Goal: Task Accomplishment & Management: Complete application form

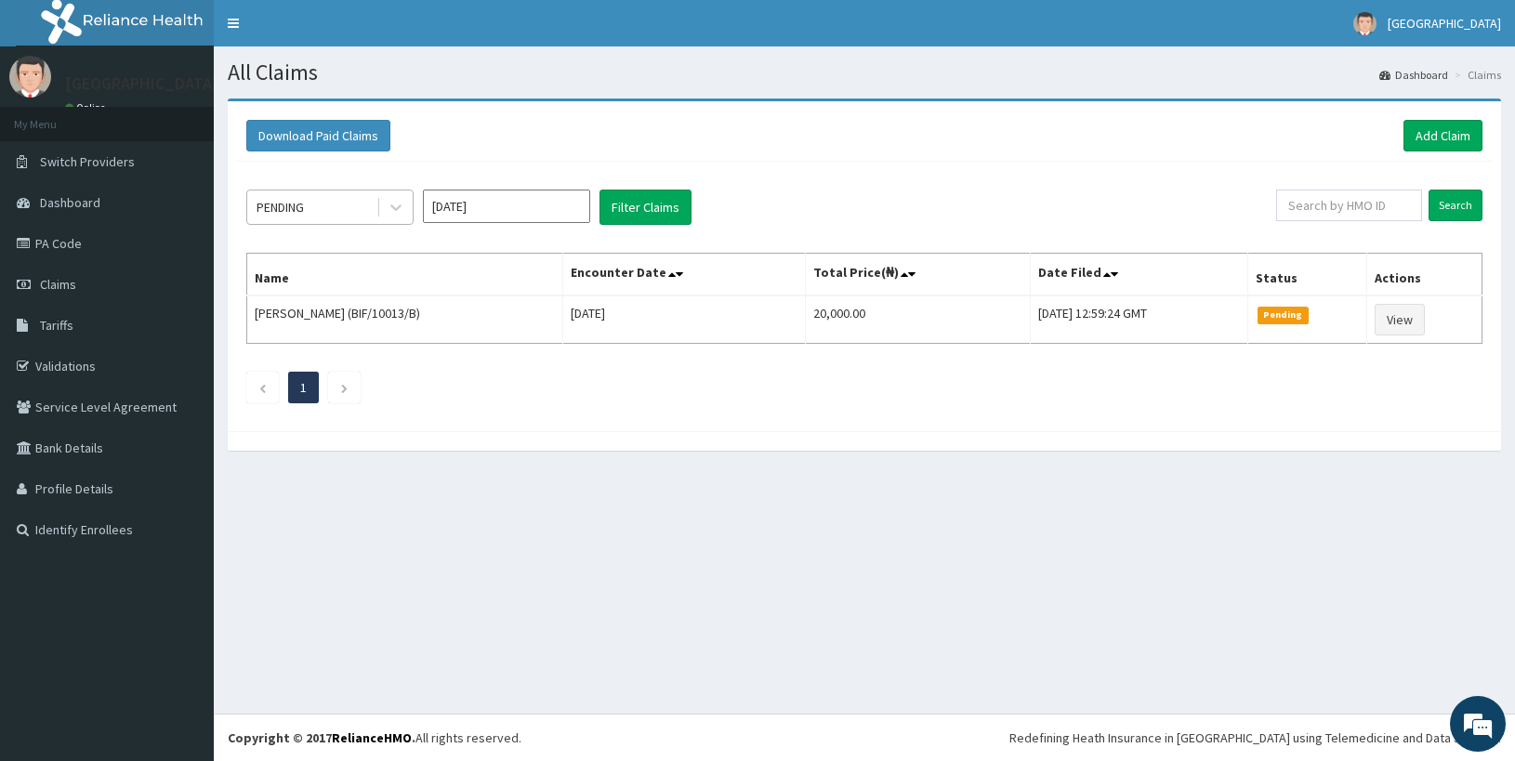
click at [325, 213] on div "PENDING" at bounding box center [311, 207] width 129 height 30
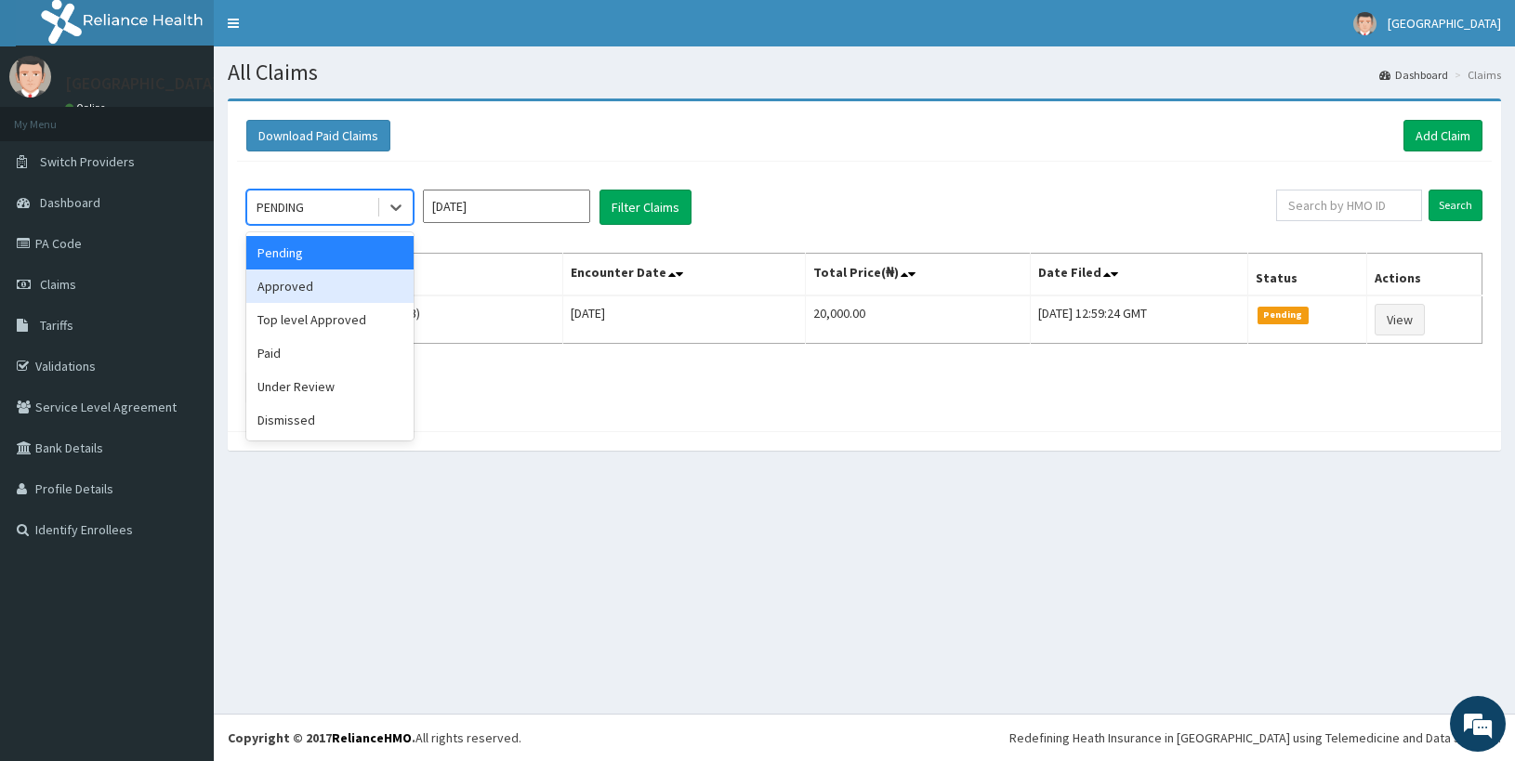
click at [307, 292] on div "Approved" at bounding box center [329, 286] width 167 height 33
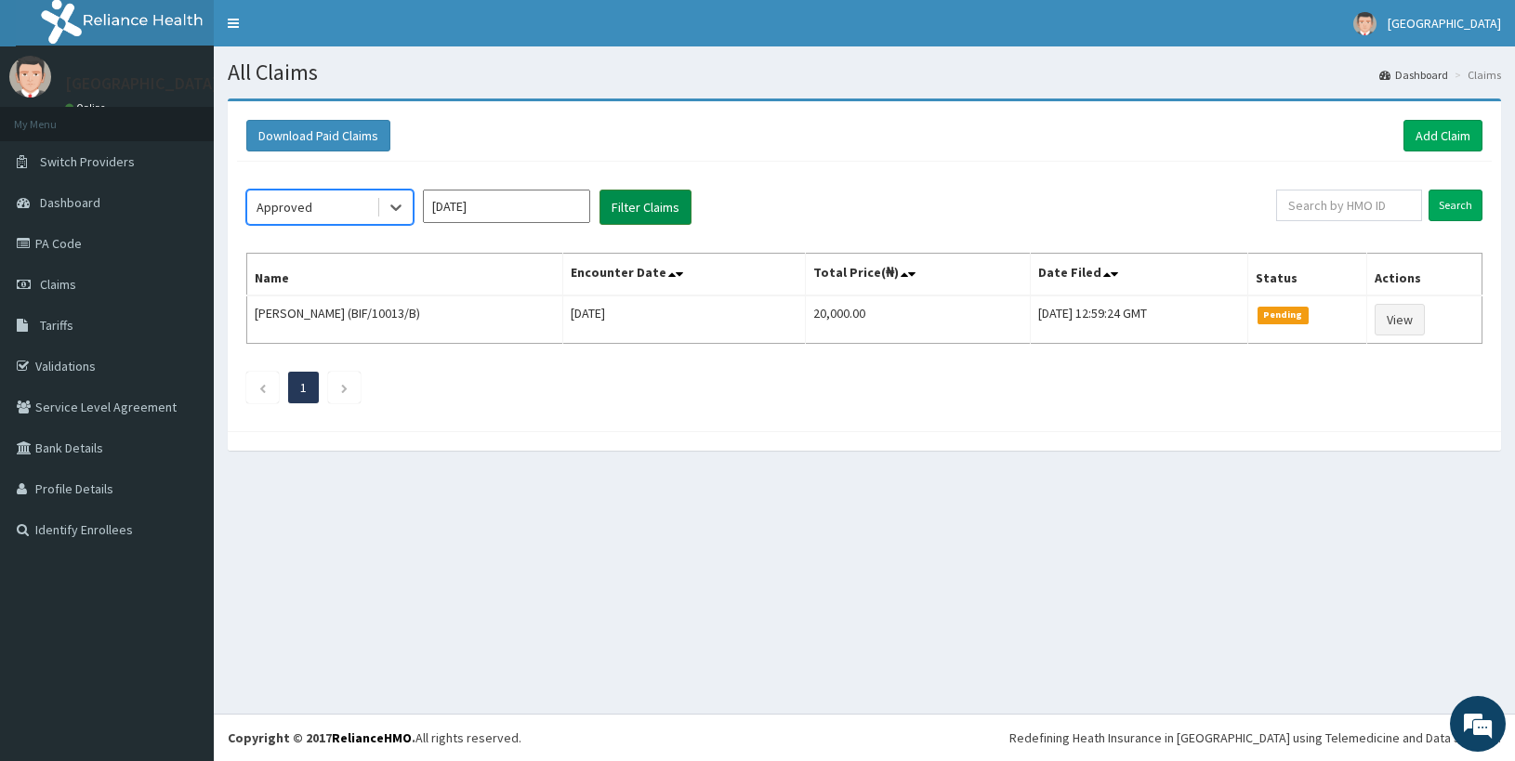
click at [660, 203] on button "Filter Claims" at bounding box center [645, 207] width 92 height 35
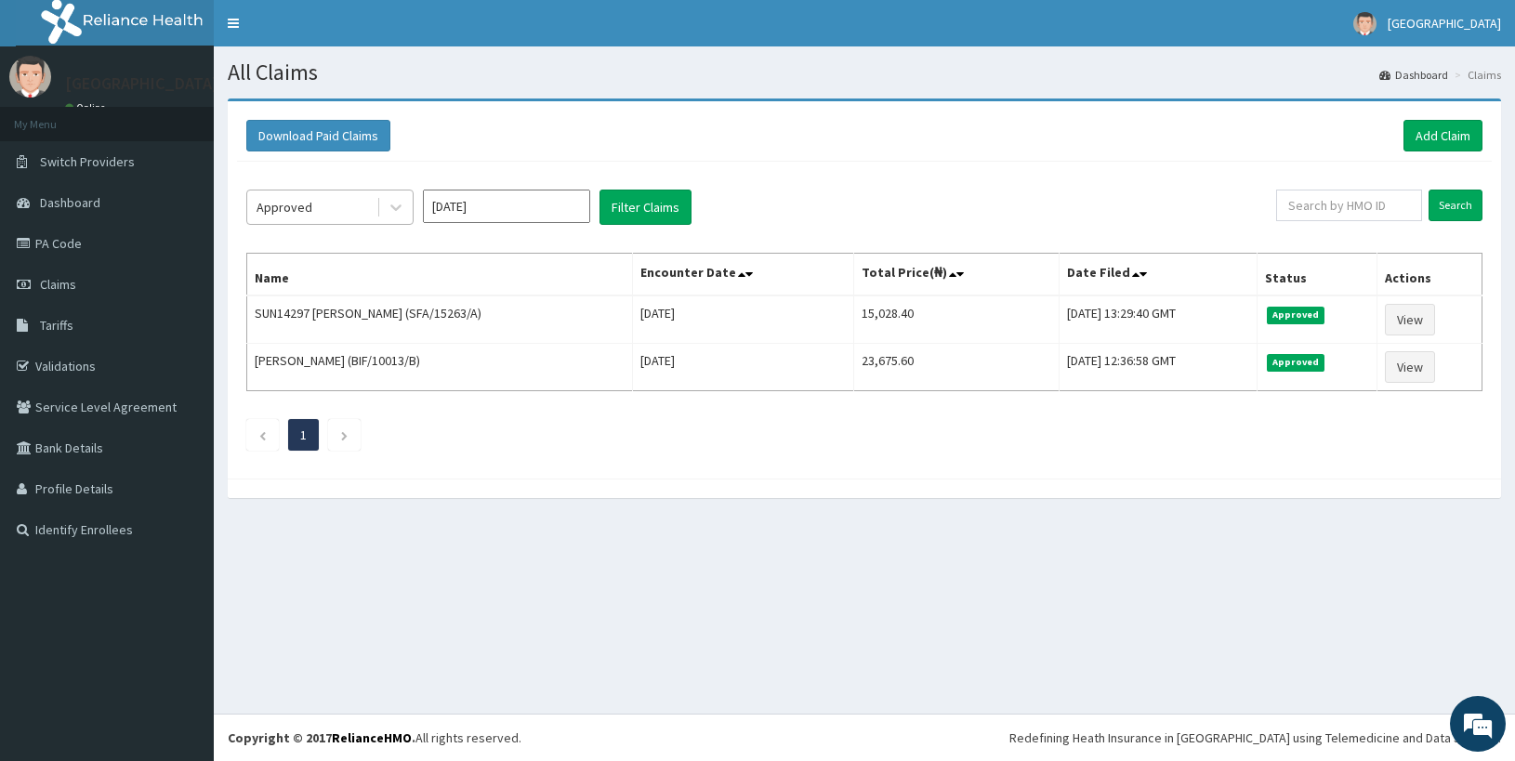
click at [354, 208] on div "Approved" at bounding box center [311, 207] width 129 height 30
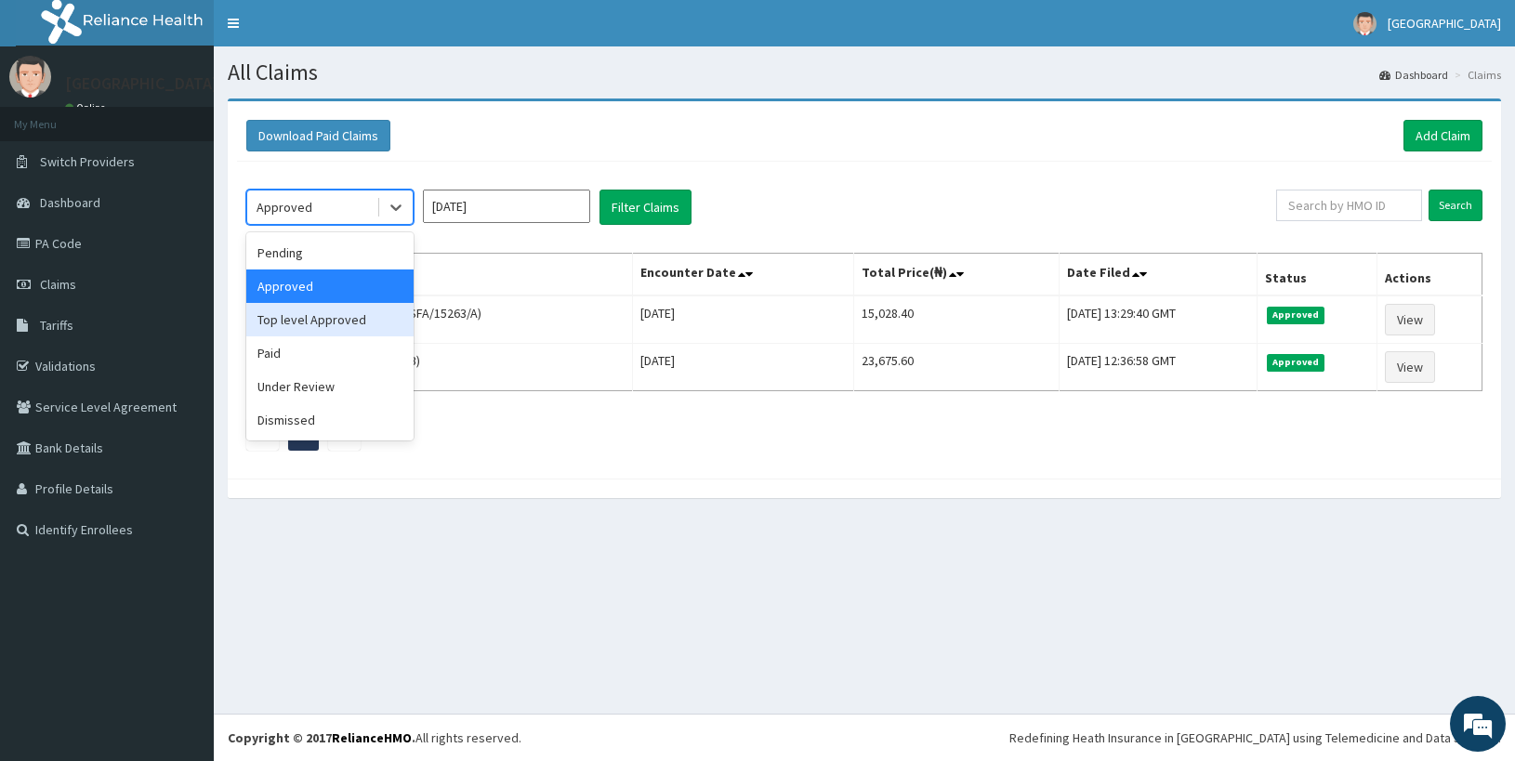
click at [333, 321] on div "Top level Approved" at bounding box center [329, 319] width 167 height 33
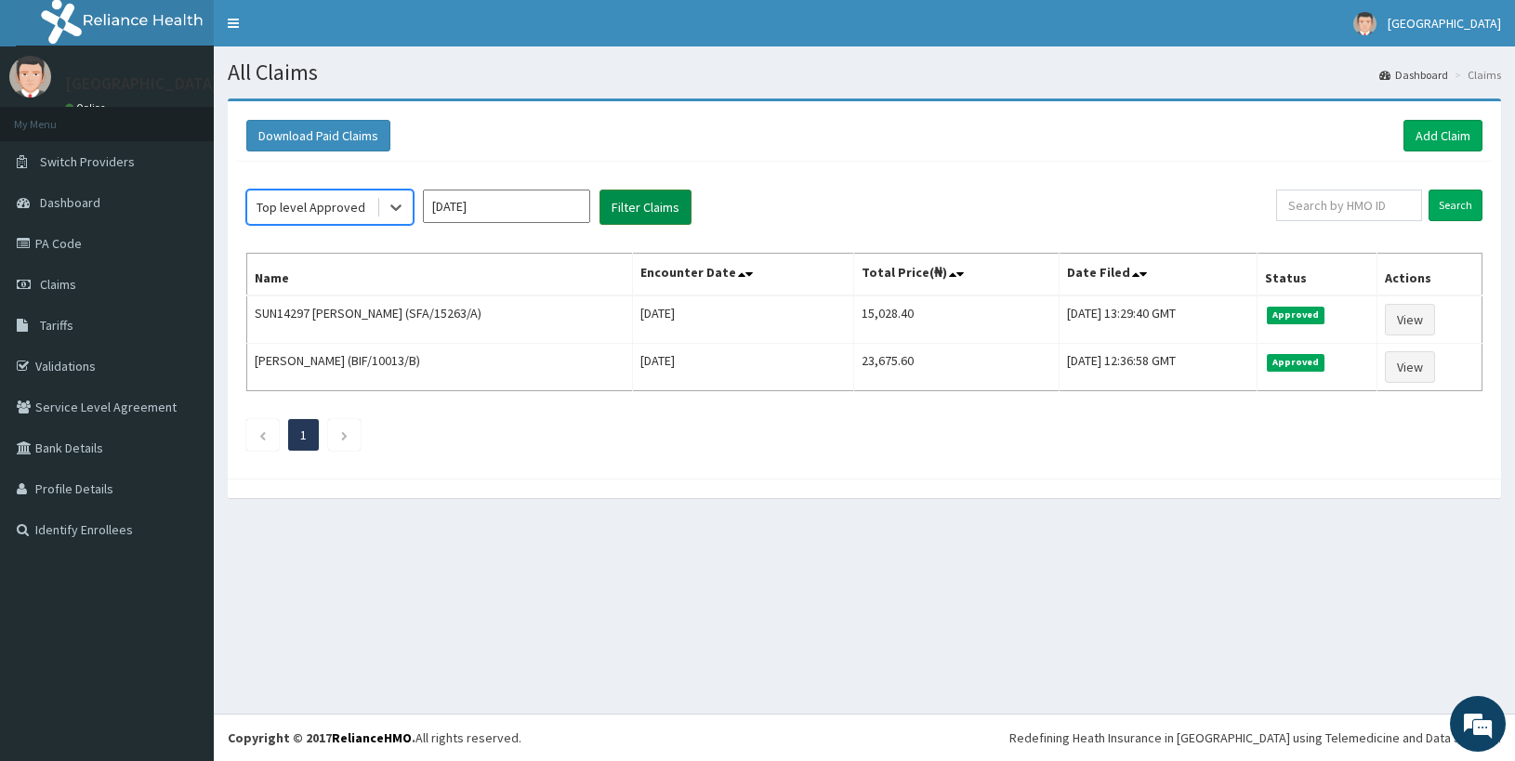
click at [650, 215] on button "Filter Claims" at bounding box center [645, 207] width 92 height 35
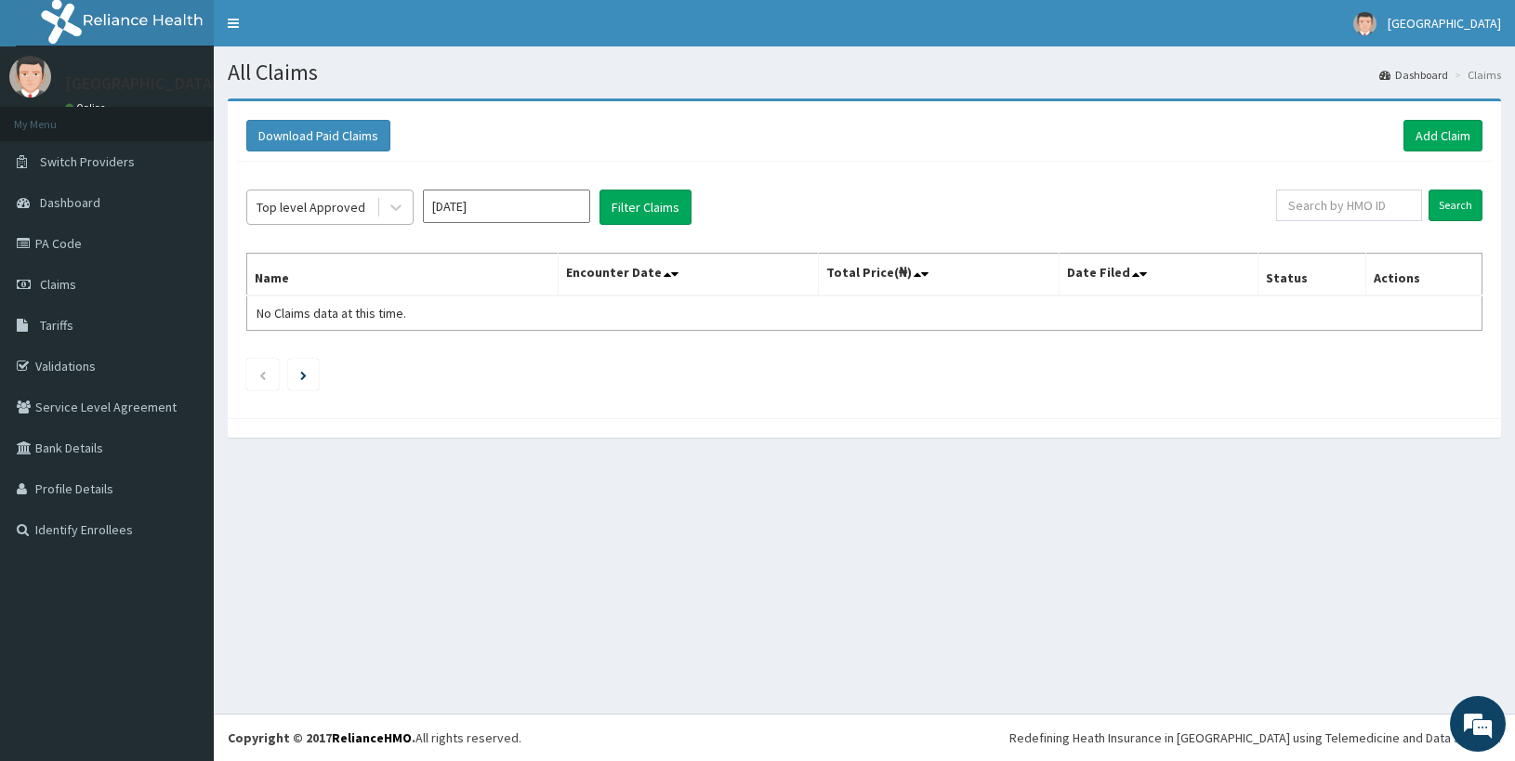
click at [314, 210] on div "Top level Approved" at bounding box center [310, 207] width 109 height 19
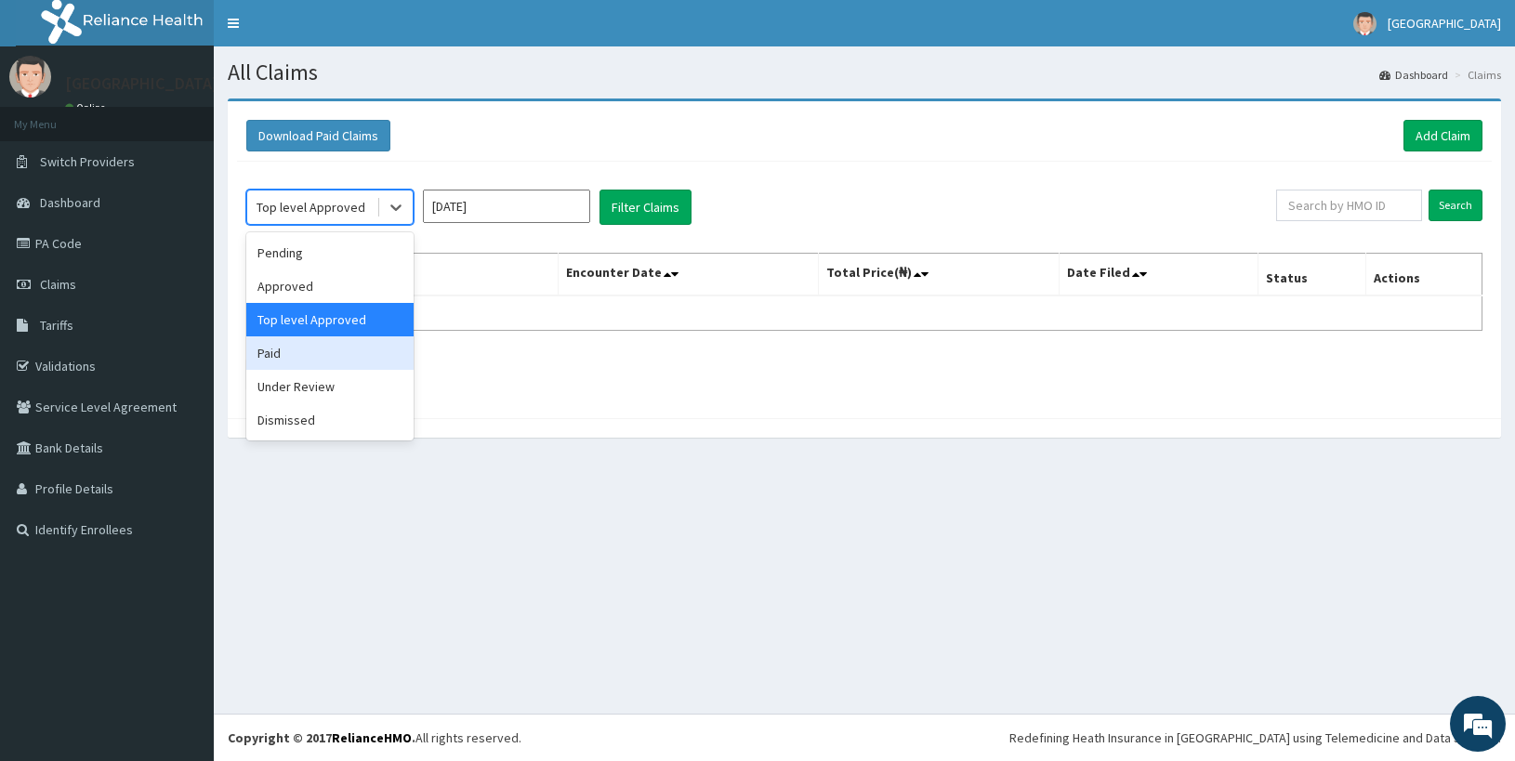
click at [344, 365] on div "Paid" at bounding box center [329, 352] width 167 height 33
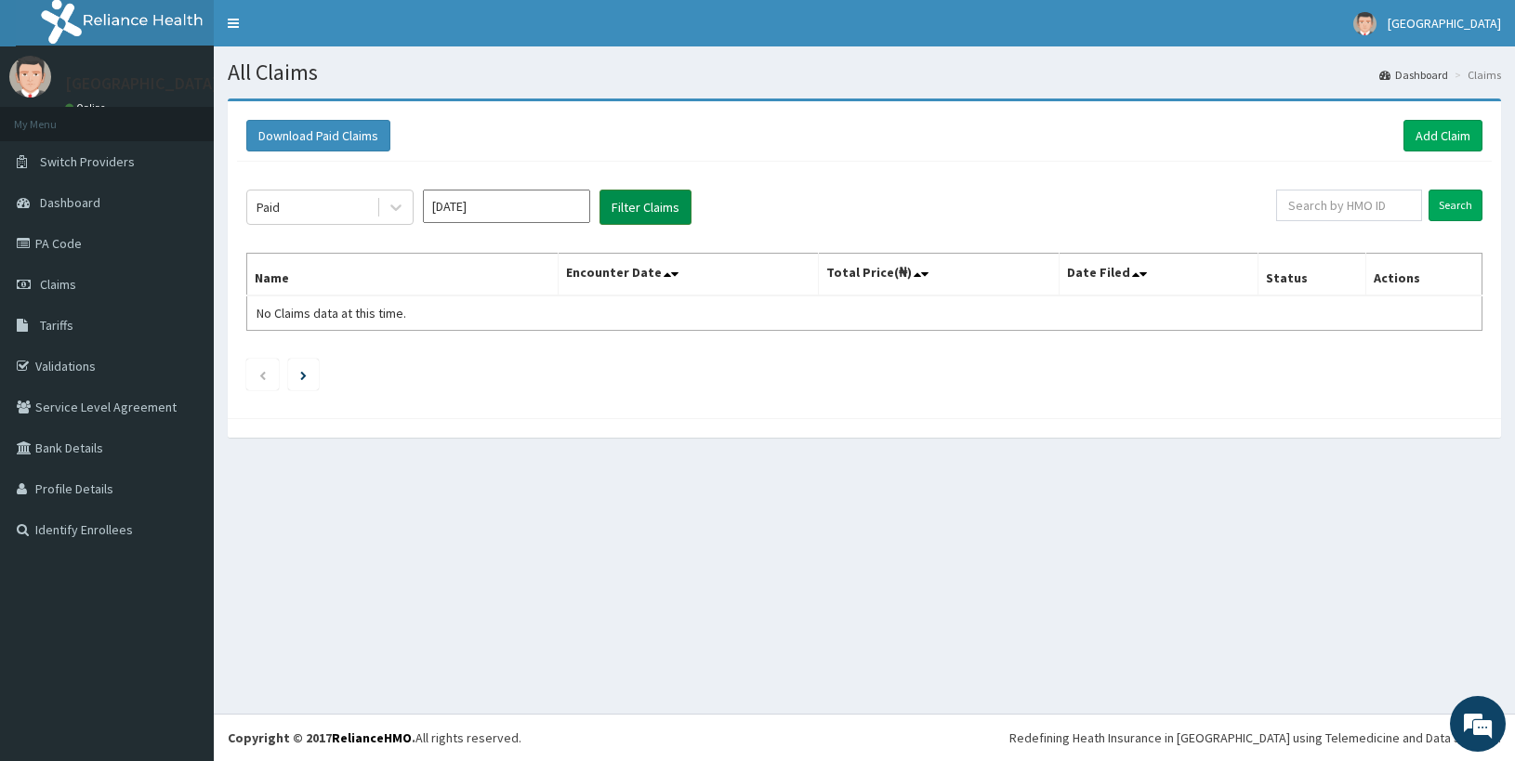
click at [665, 210] on button "Filter Claims" at bounding box center [645, 207] width 92 height 35
click at [639, 203] on button "Filter Claims" at bounding box center [645, 207] width 92 height 35
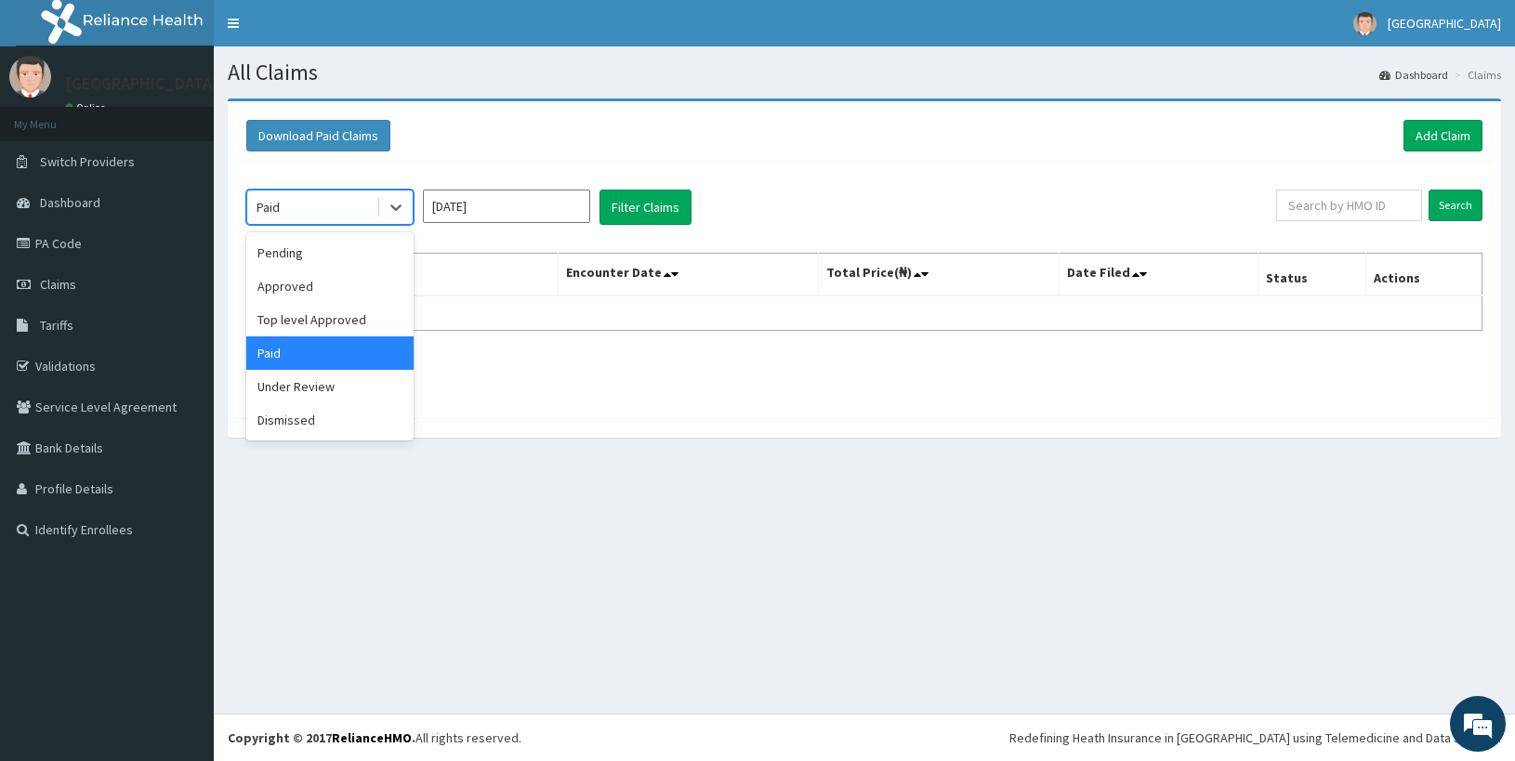
click at [303, 200] on div "Paid" at bounding box center [311, 207] width 129 height 30
click at [362, 356] on div "Paid" at bounding box center [329, 352] width 167 height 33
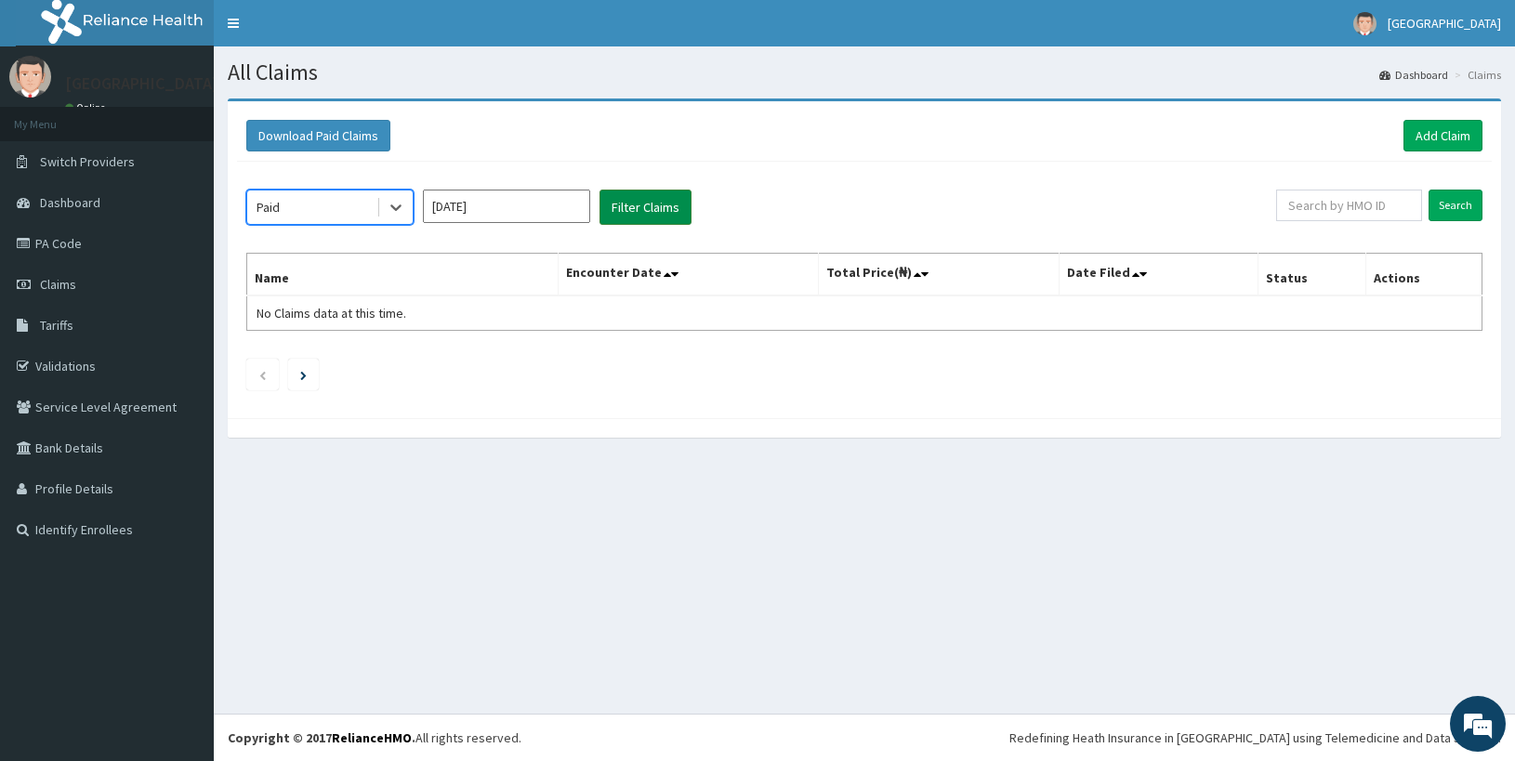
click at [636, 205] on button "Filter Claims" at bounding box center [645, 207] width 92 height 35
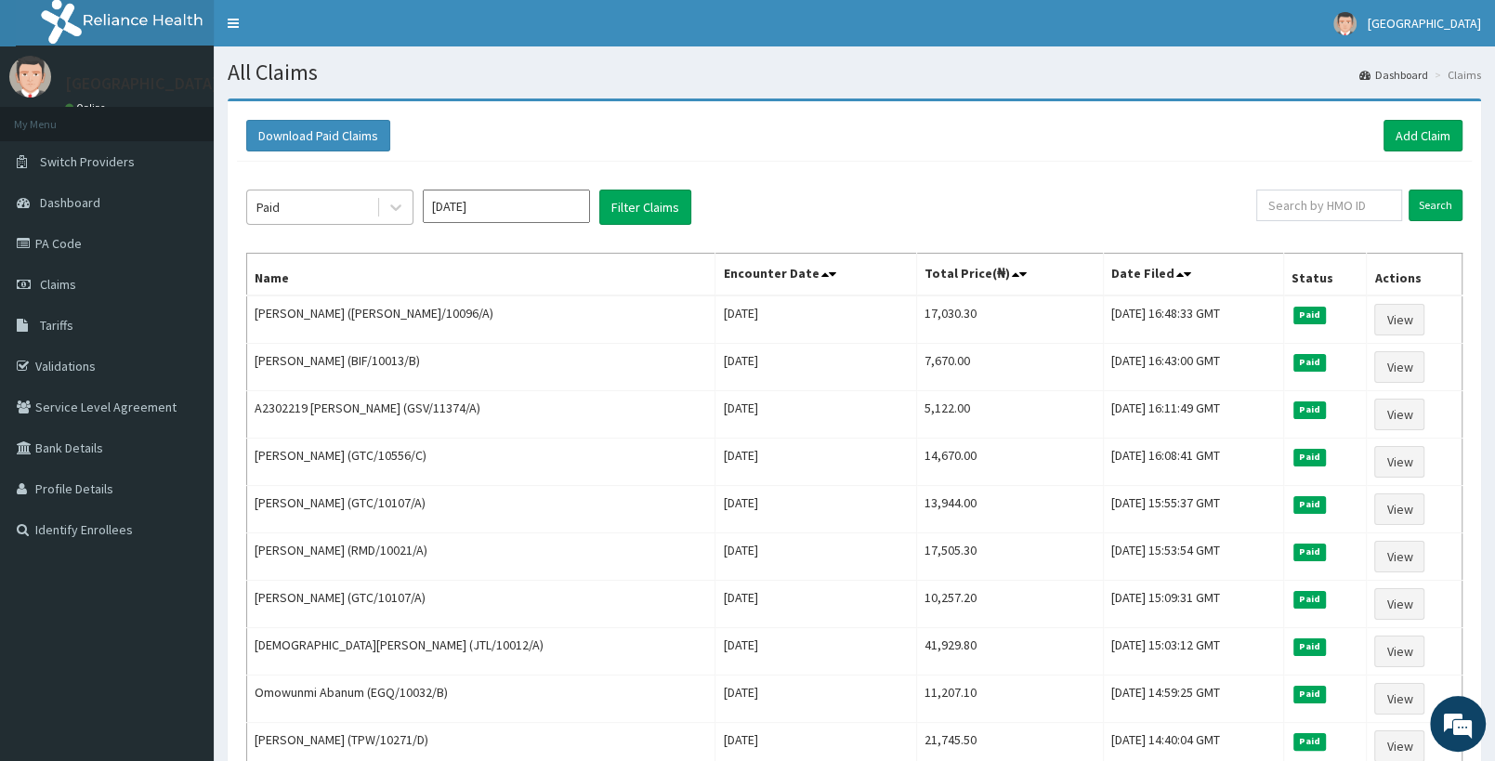
click at [296, 196] on div "Paid" at bounding box center [311, 207] width 129 height 30
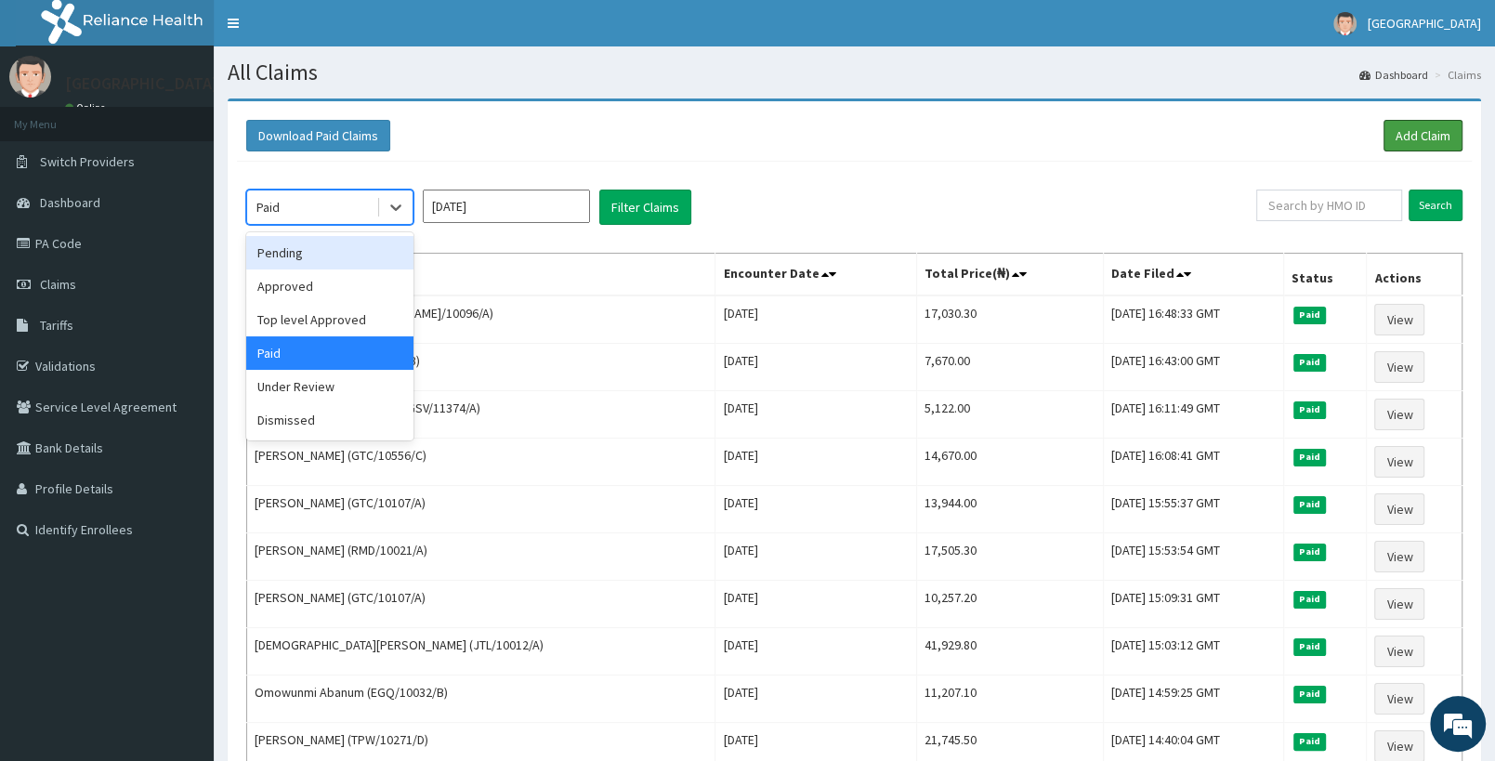
click at [1435, 138] on link "Add Claim" at bounding box center [1423, 136] width 79 height 32
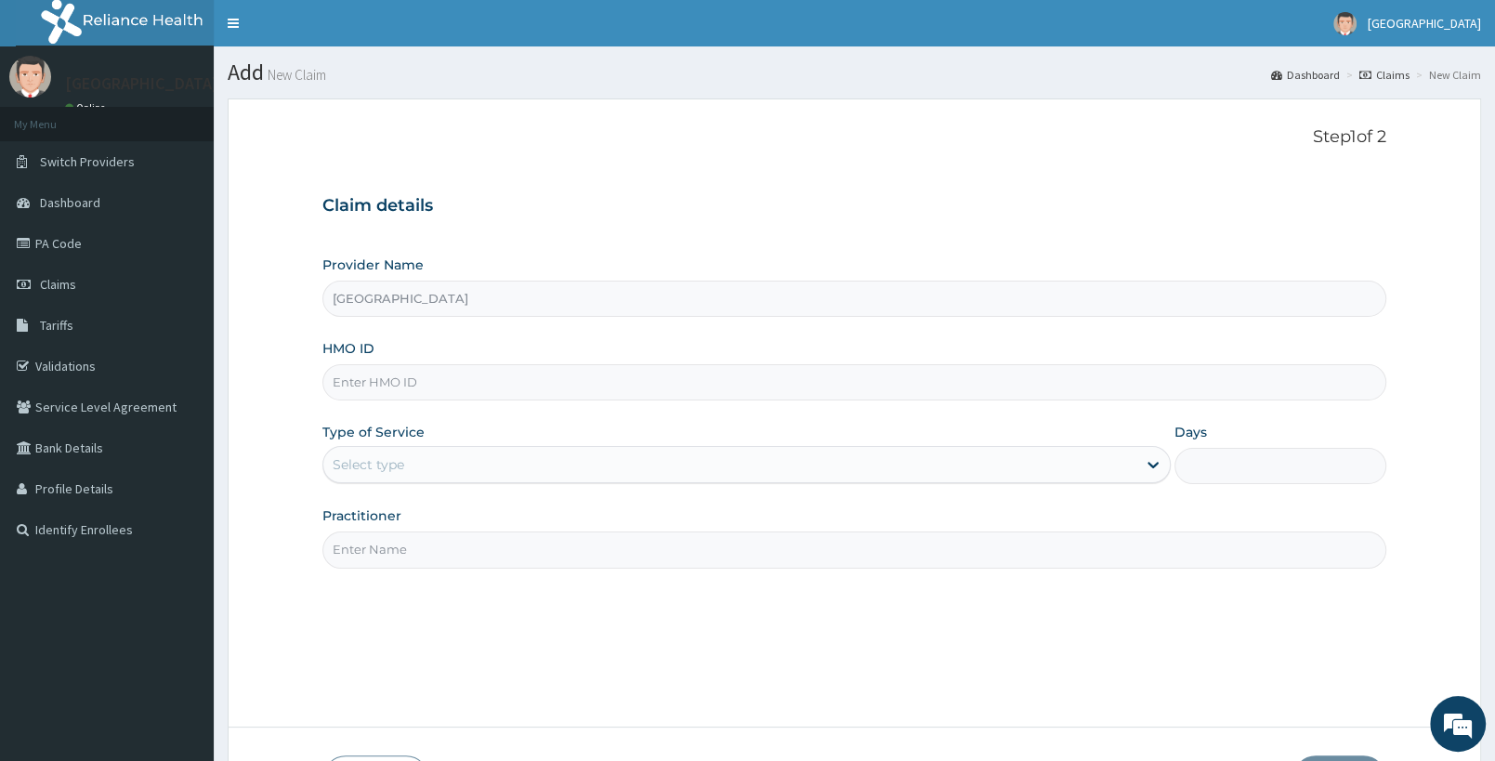
click at [440, 393] on input "HMO ID" at bounding box center [854, 382] width 1064 height 36
paste input "TPW/10129/A"
type input "TPW/10129/A"
click at [441, 478] on div "Select type" at bounding box center [729, 465] width 813 height 30
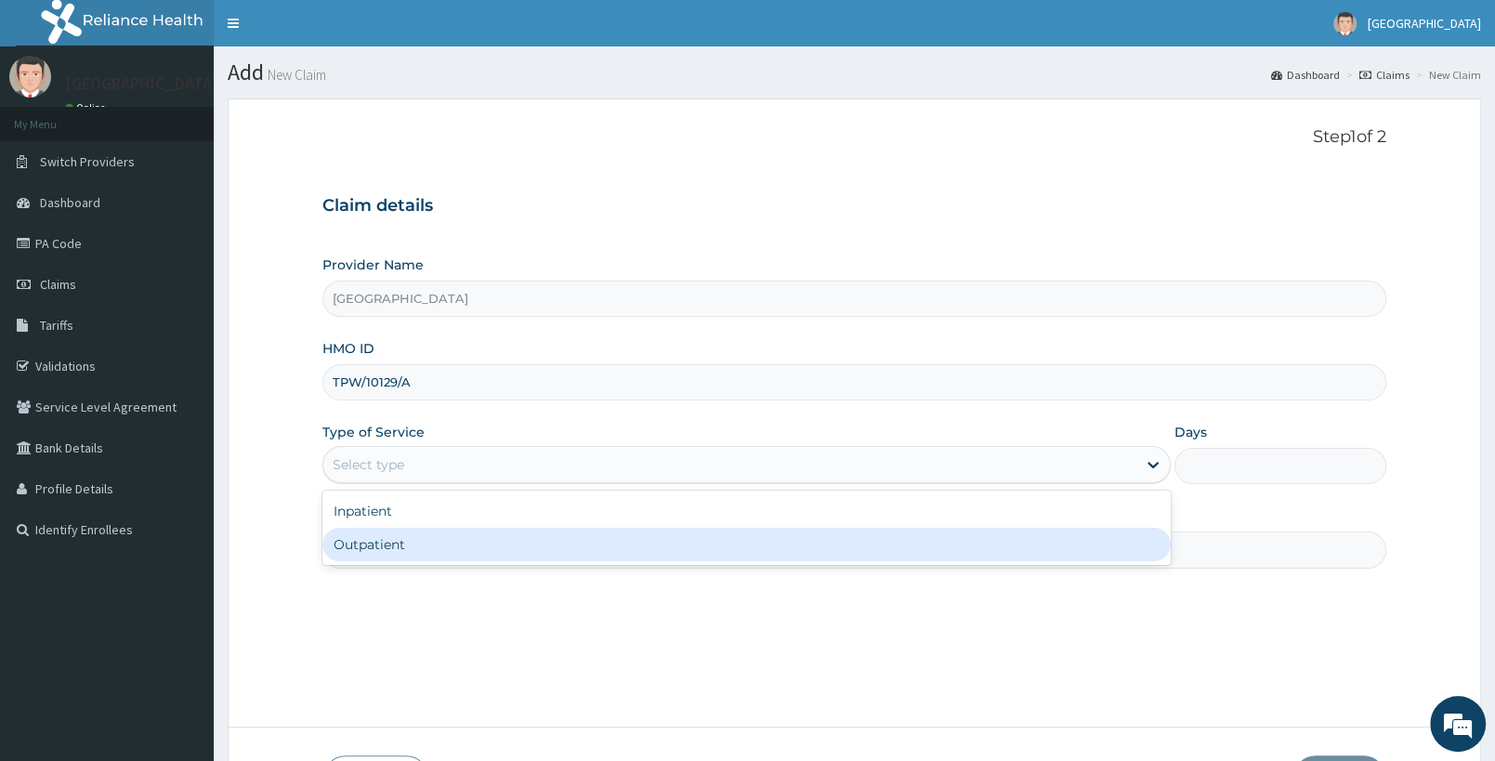
click at [424, 549] on div "Outpatient" at bounding box center [746, 544] width 848 height 33
type input "1"
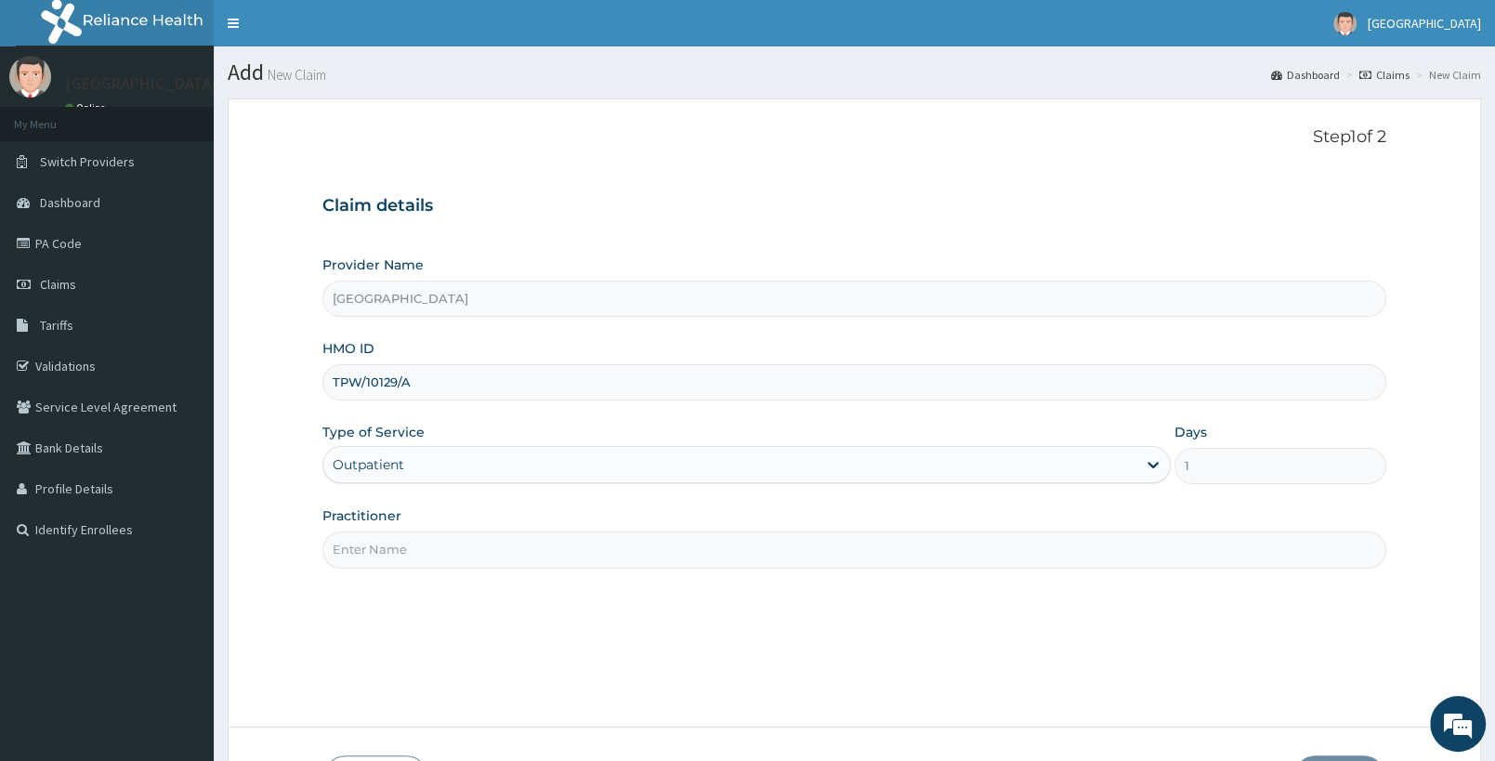
click at [400, 565] on input "Practitioner" at bounding box center [854, 550] width 1064 height 36
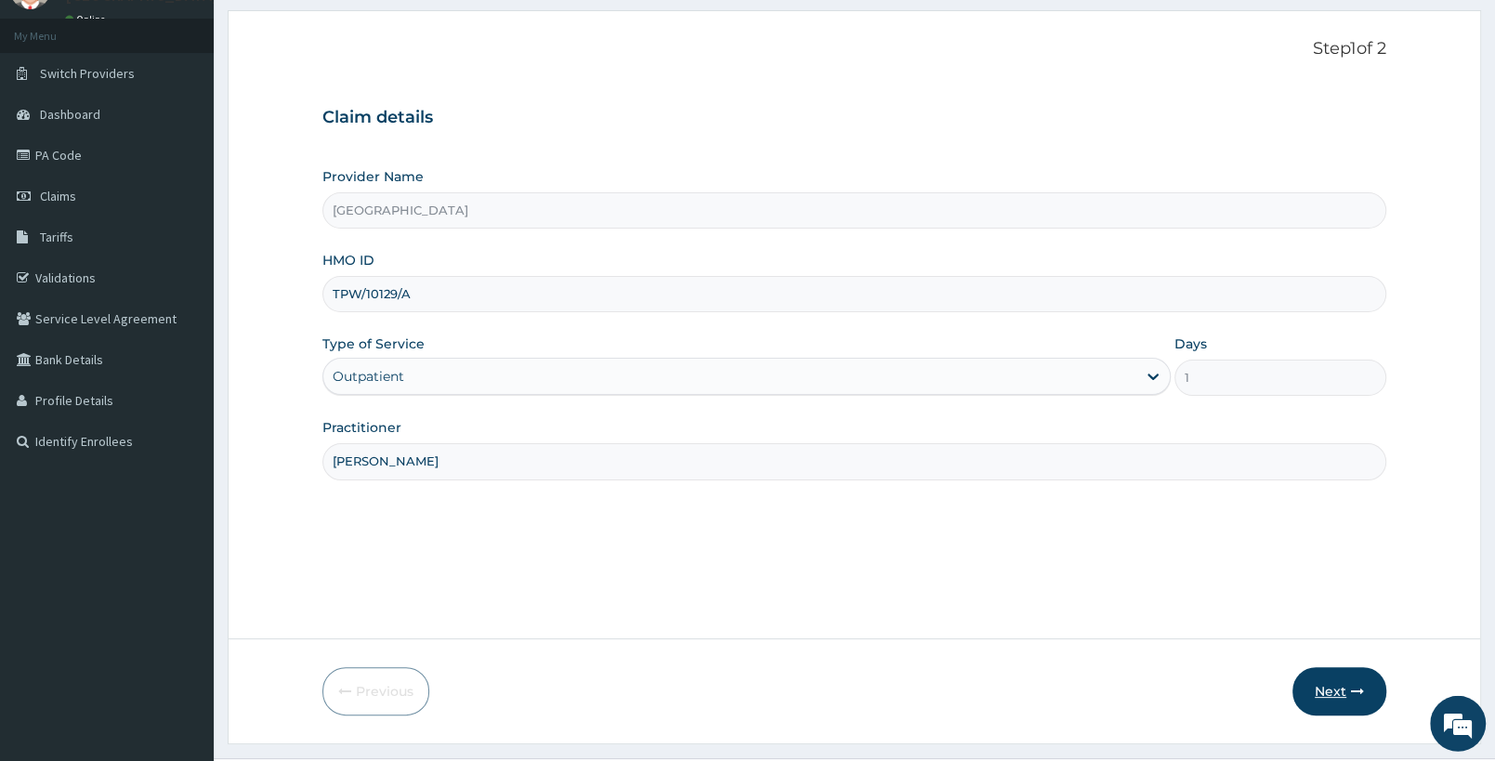
scroll to position [98, 0]
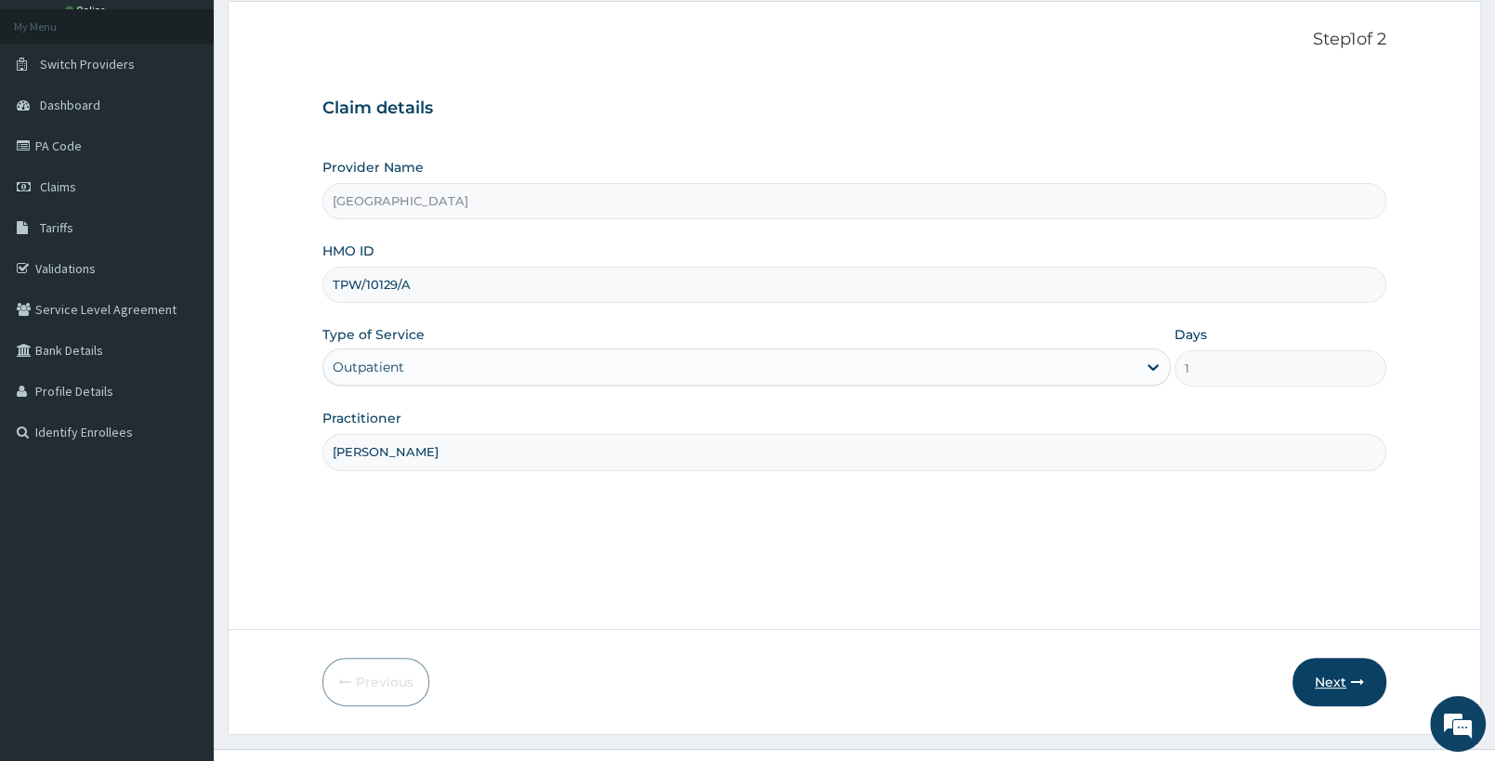
type input "[PERSON_NAME]"
click at [1346, 692] on button "Next" at bounding box center [1340, 682] width 94 height 48
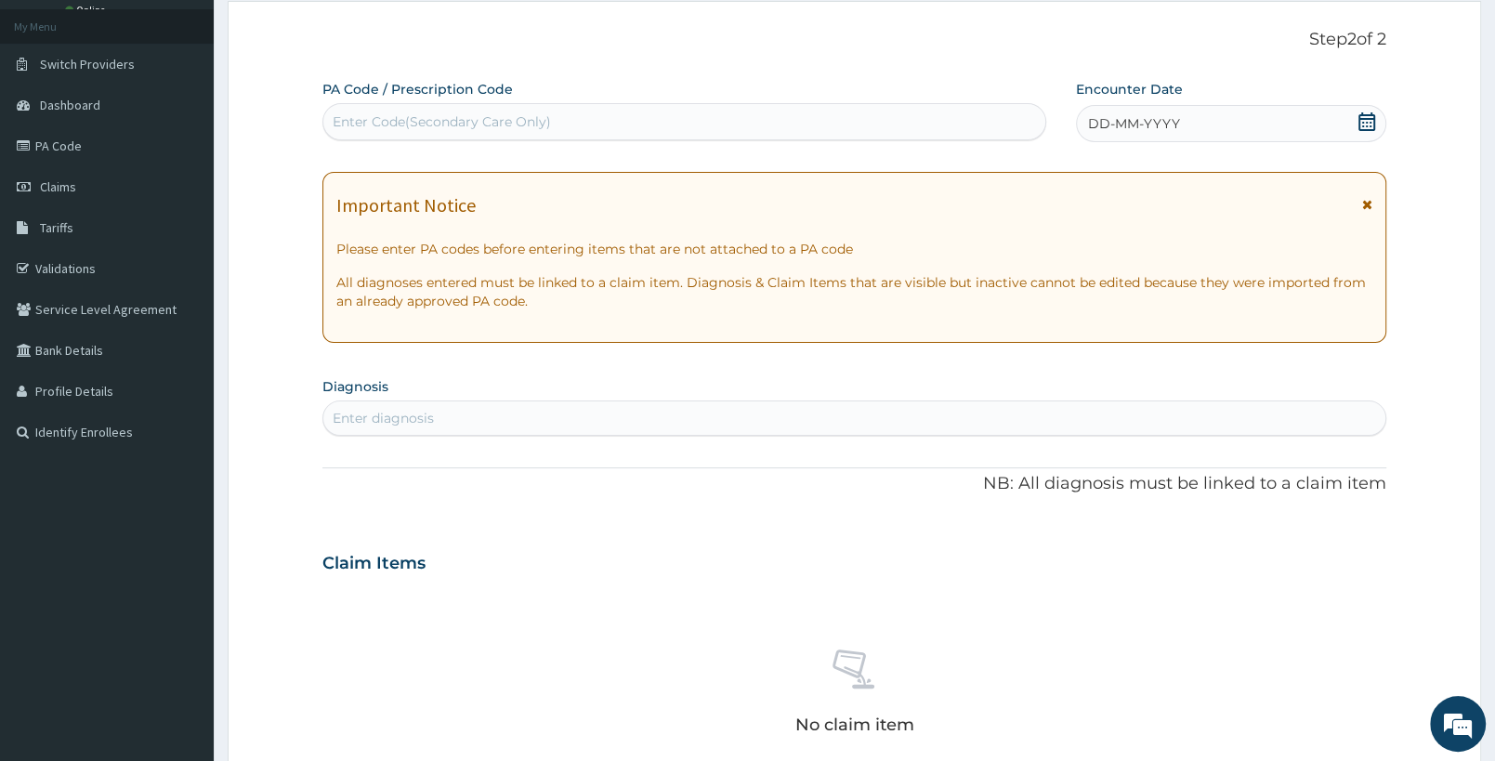
click at [1361, 112] on div "DD-MM-YYYY" at bounding box center [1231, 123] width 310 height 37
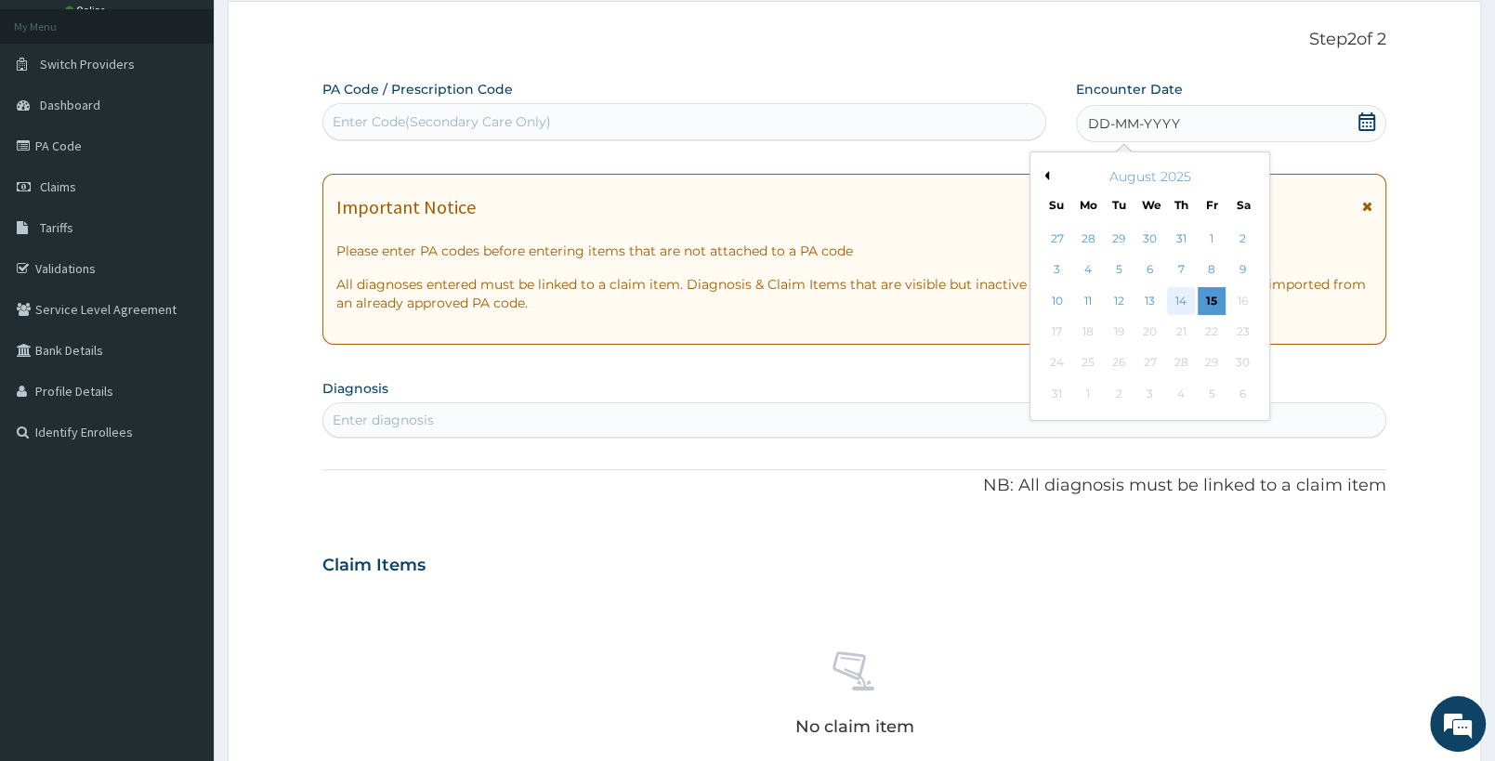
click at [1184, 308] on div "14" at bounding box center [1181, 301] width 28 height 28
